Goal: Task Accomplishment & Management: Manage account settings

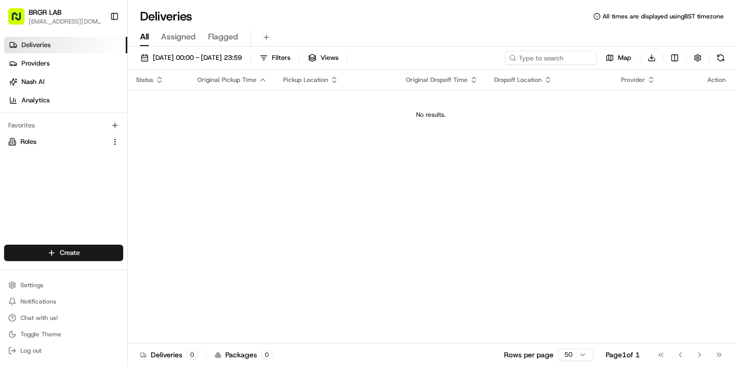
click at [39, 51] on link "Deliveries" at bounding box center [65, 45] width 123 height 16
click at [65, 68] on link "Providers" at bounding box center [65, 63] width 123 height 16
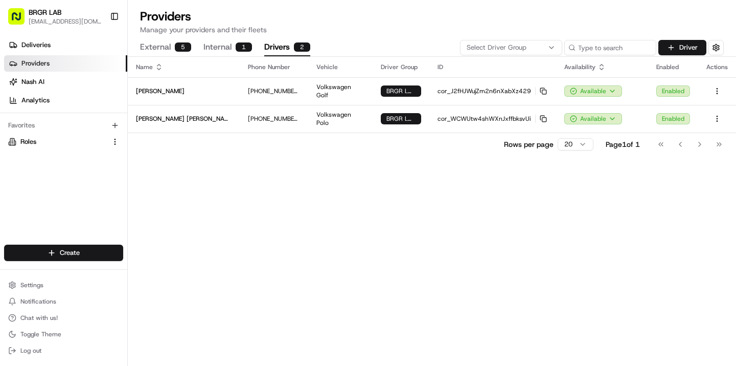
click at [282, 50] on button "Drivers 2" at bounding box center [287, 47] width 46 height 17
click at [674, 46] on button "Driver" at bounding box center [683, 47] width 48 height 15
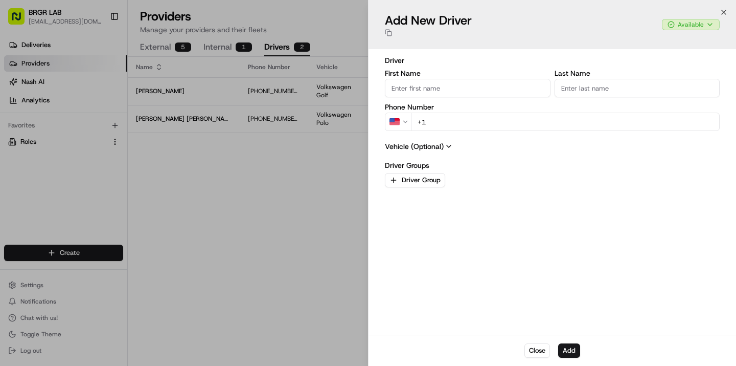
click at [443, 92] on input "First Name" at bounding box center [468, 88] width 166 height 18
type input "[DATE][PERSON_NAME]"
type input "Khan"
click at [406, 122] on icon "button" at bounding box center [406, 122] width 4 height 2
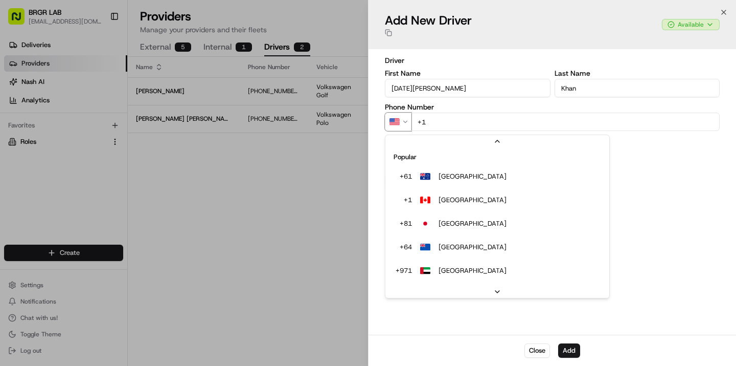
scroll to position [19, 0]
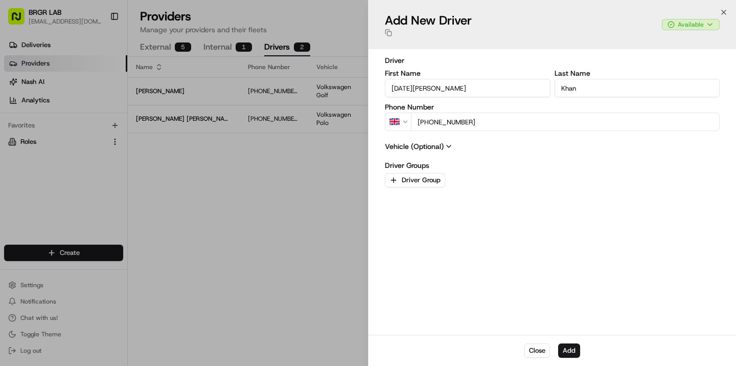
type input "[PHONE_NUMBER]"
click at [446, 145] on icon at bounding box center [449, 146] width 8 height 8
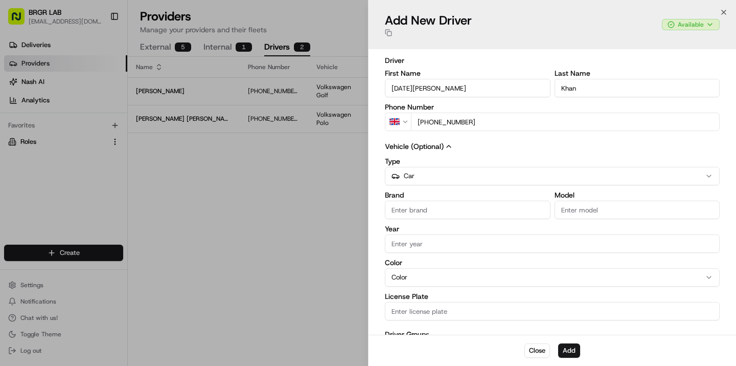
click at [442, 207] on input "Brand" at bounding box center [468, 209] width 166 height 18
type input "BMW"
click at [636, 214] on input "Model" at bounding box center [638, 209] width 166 height 18
type input "320d"
click at [530, 230] on label "Year" at bounding box center [552, 228] width 335 height 7
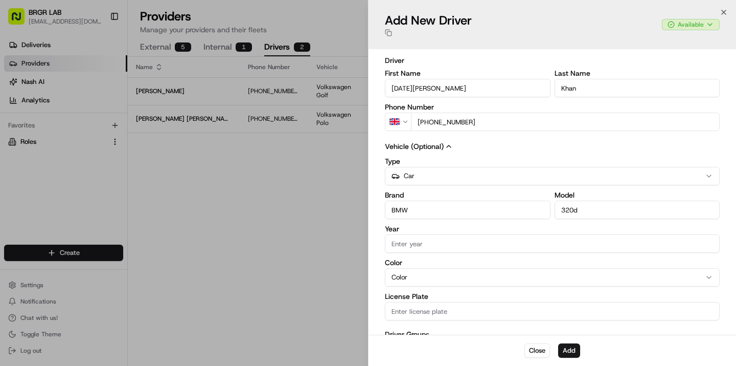
click at [530, 234] on input "Year" at bounding box center [552, 243] width 335 height 18
type input "2013"
click at [490, 283] on div "Color Color" at bounding box center [552, 273] width 335 height 28
click at [422, 311] on input "License Plate" at bounding box center [552, 311] width 335 height 18
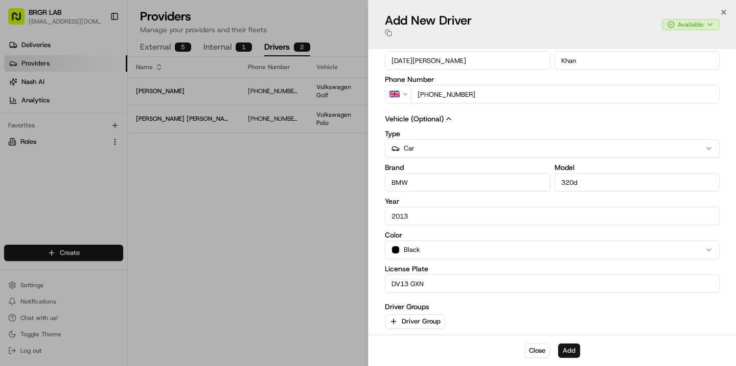
type input "DV13 GXN"
click at [575, 344] on button "Add" at bounding box center [569, 350] width 22 height 14
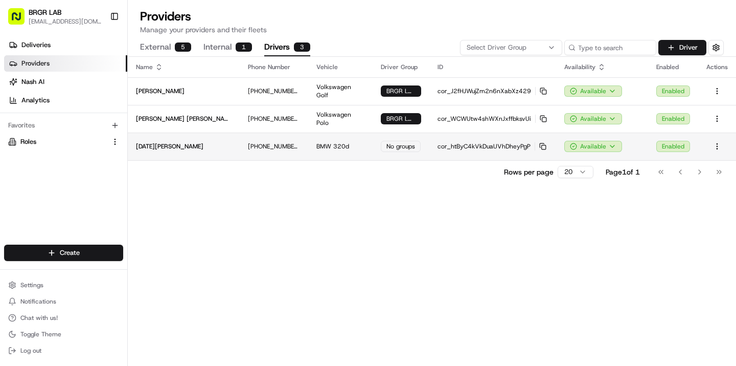
click at [386, 142] on div "No groups" at bounding box center [401, 146] width 40 height 11
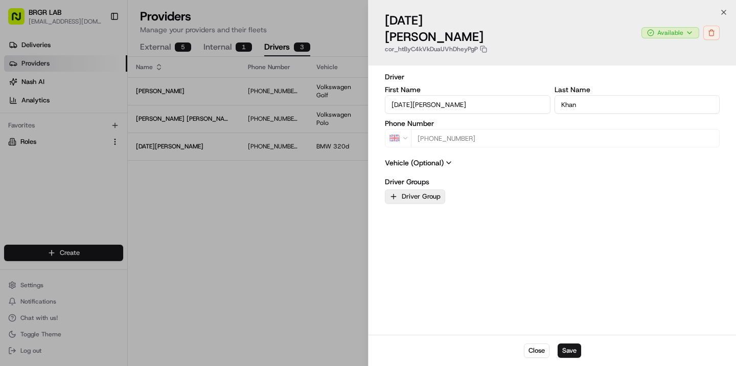
click at [417, 189] on button "Driver Group" at bounding box center [415, 196] width 60 height 14
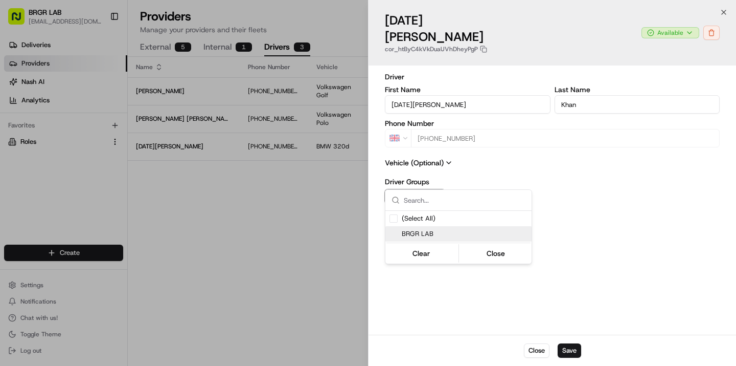
click at [430, 234] on span "BRGR LAB" at bounding box center [465, 233] width 126 height 9
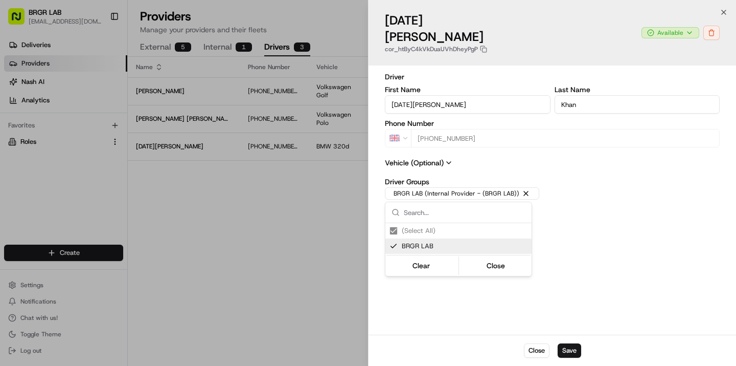
click at [568, 346] on div at bounding box center [368, 183] width 736 height 366
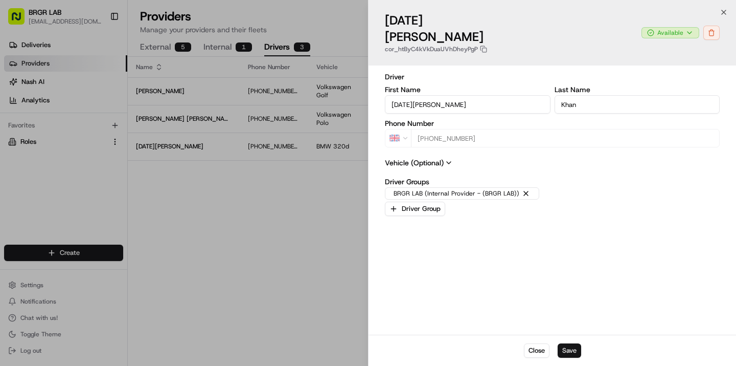
click at [569, 350] on button "Save" at bounding box center [570, 350] width 24 height 14
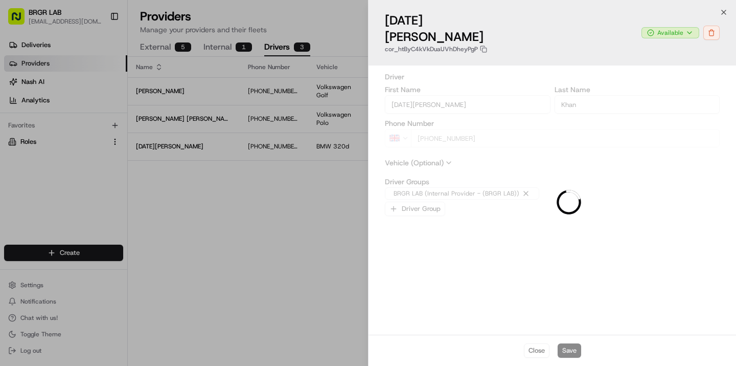
type input "+1"
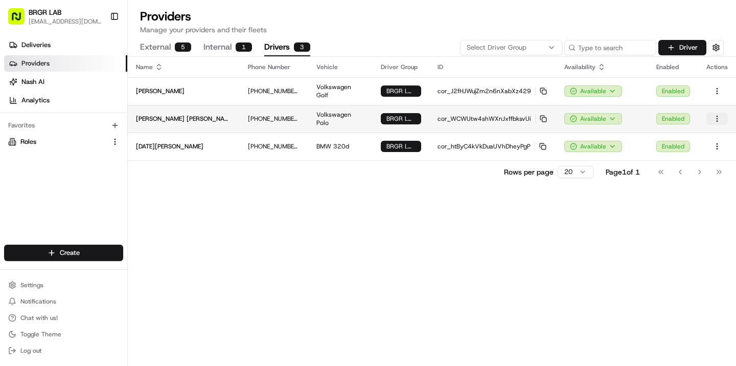
click at [720, 119] on html "BRGR LAB [EMAIL_ADDRESS][DOMAIN_NAME] Toggle Sidebar Deliveries Providers [PERS…" at bounding box center [368, 183] width 736 height 366
click at [498, 117] on p "cor_WCWUtw4shWXnJxffbksvUi Copy cor_WCWUtw4shWXnJxffbksvUi" at bounding box center [493, 119] width 110 height 8
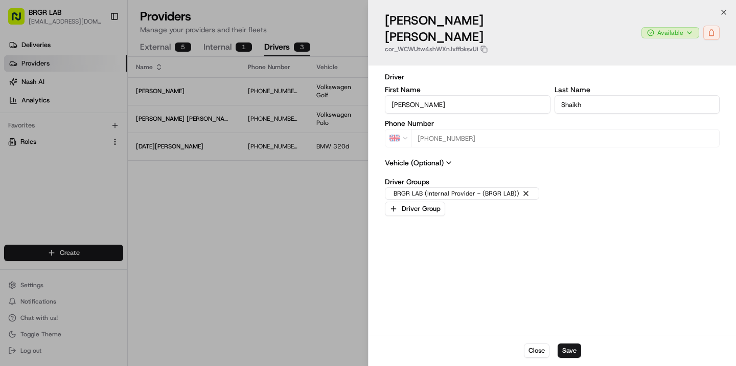
type input "+1"
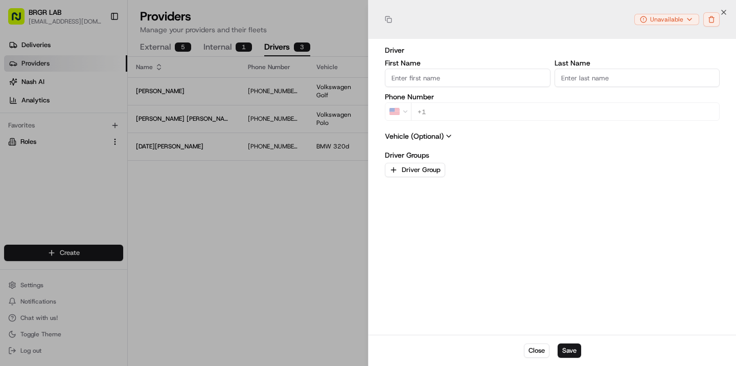
click at [221, 275] on div at bounding box center [368, 183] width 736 height 366
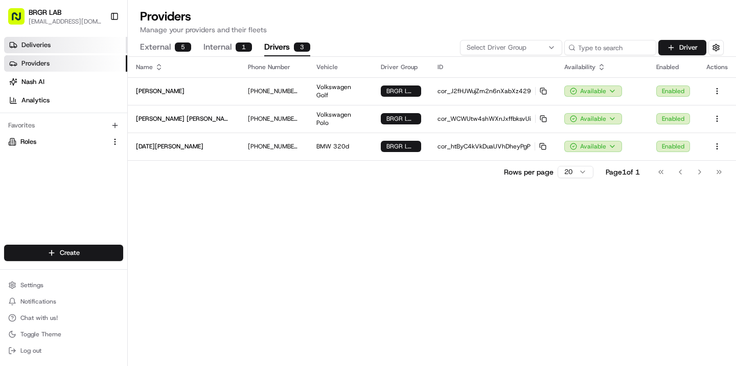
click at [26, 43] on span "Deliveries" at bounding box center [35, 44] width 29 height 9
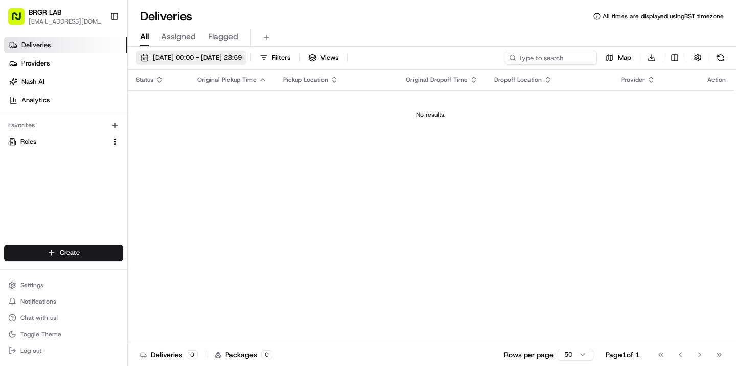
click at [200, 55] on span "[DATE] 00:00 - [DATE] 23:59" at bounding box center [197, 57] width 89 height 9
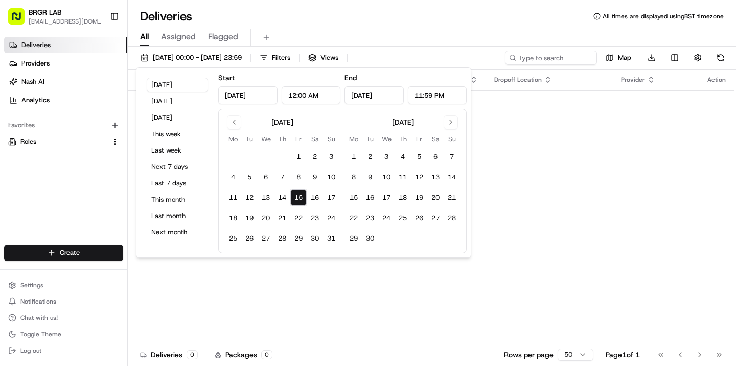
click at [294, 190] on button "15" at bounding box center [298, 197] width 16 height 16
click at [298, 190] on button "15" at bounding box center [298, 197] width 16 height 16
click at [594, 133] on td "No results." at bounding box center [431, 114] width 607 height 49
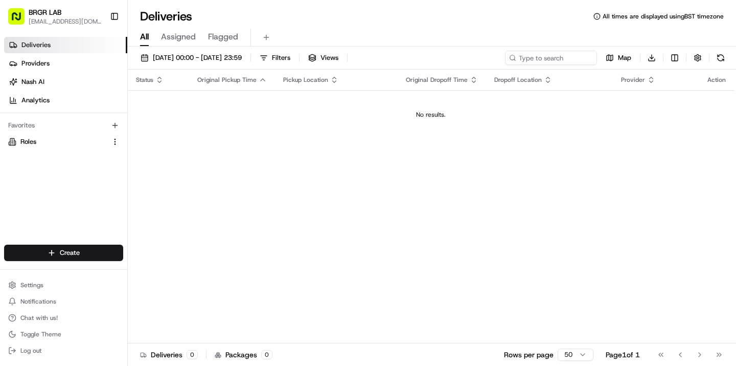
click at [58, 52] on link "Deliveries" at bounding box center [65, 45] width 123 height 16
